Goal: Communication & Community: Connect with others

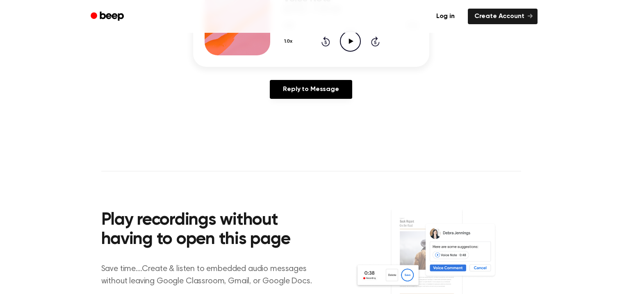
scroll to position [151, 0]
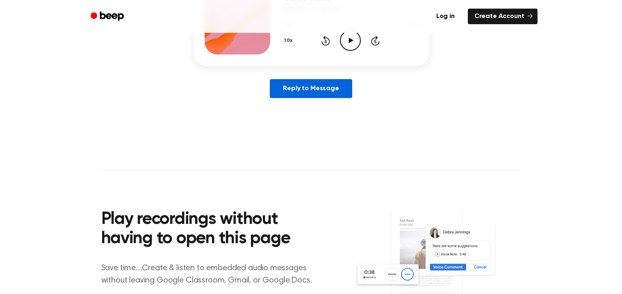
click at [302, 91] on link "Reply to Message" at bounding box center [311, 88] width 82 height 19
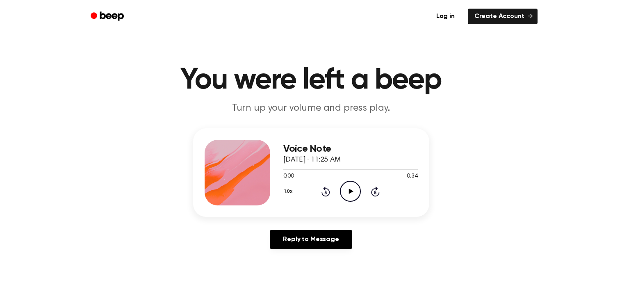
scroll to position [151, 0]
